Goal: Task Accomplishment & Management: Manage account settings

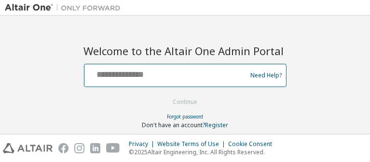
click at [219, 79] on input "text" at bounding box center [167, 73] width 158 height 14
type input "**********"
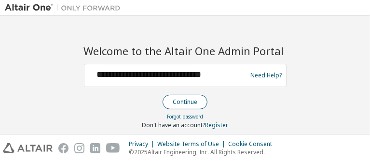
click at [189, 98] on button "Continue" at bounding box center [184, 102] width 45 height 14
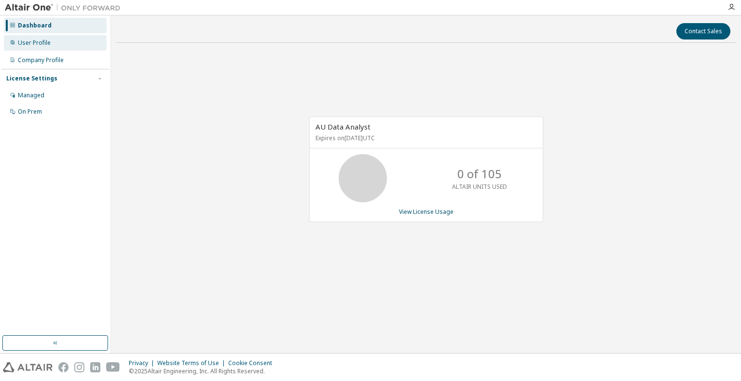
click at [58, 45] on div "User Profile" at bounding box center [55, 42] width 103 height 15
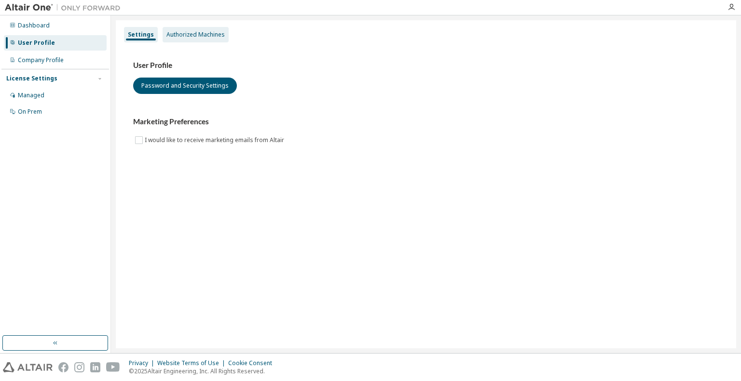
click at [195, 38] on div "Authorized Machines" at bounding box center [195, 35] width 58 height 8
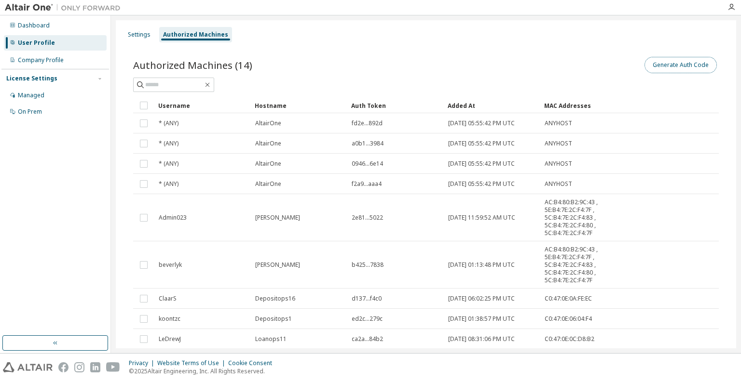
click at [666, 67] on button "Generate Auth Code" at bounding box center [680, 65] width 72 height 16
